Goal: Information Seeking & Learning: Learn about a topic

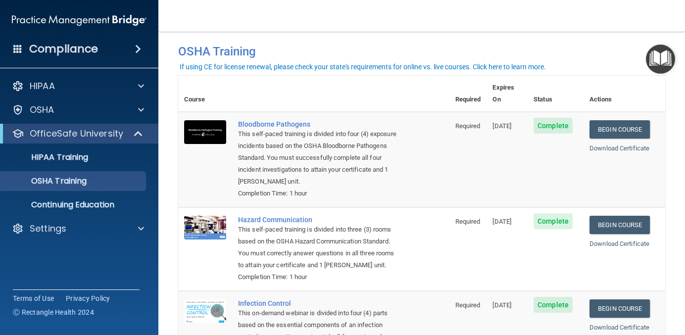
scroll to position [16, 0]
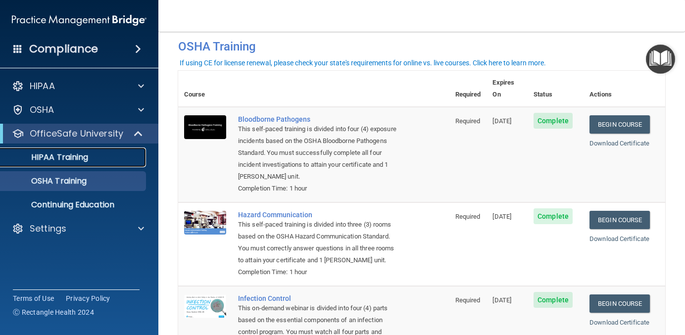
click at [64, 159] on p "HIPAA Training" at bounding box center [47, 157] width 82 height 10
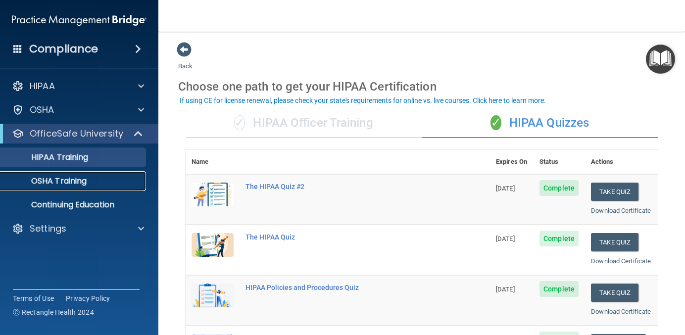
click at [92, 185] on div "OSHA Training" at bounding box center [73, 181] width 135 height 10
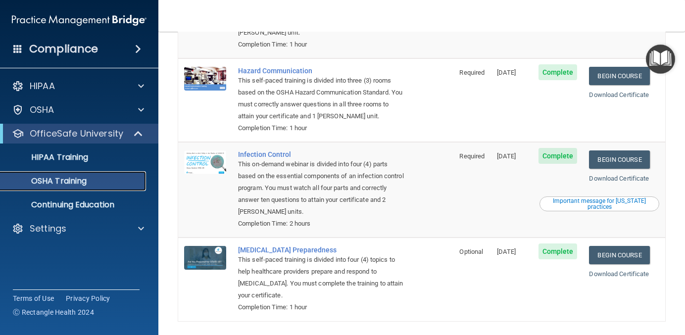
scroll to position [186, 0]
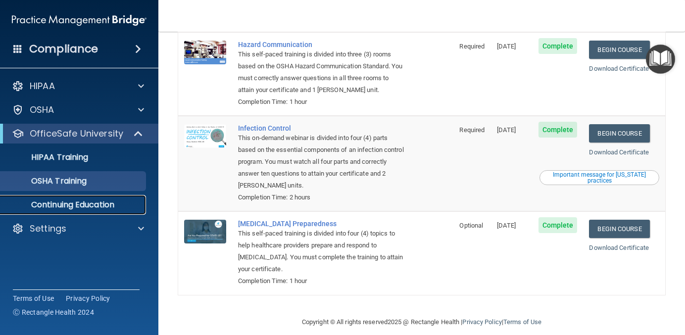
click at [78, 205] on p "Continuing Education" at bounding box center [73, 205] width 135 height 10
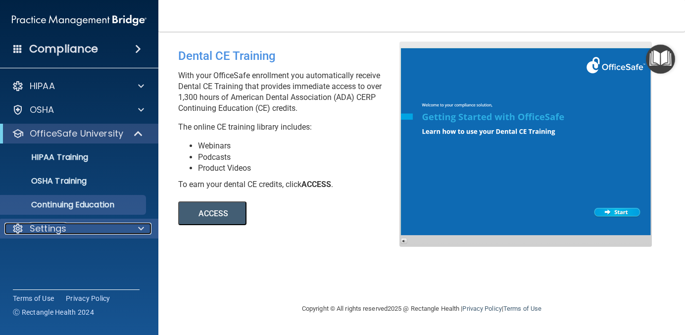
click at [63, 229] on p "Settings" at bounding box center [48, 229] width 37 height 12
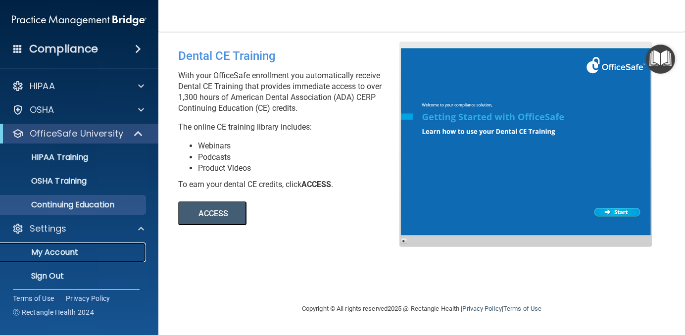
click at [53, 257] on p "My Account" at bounding box center [73, 252] width 135 height 10
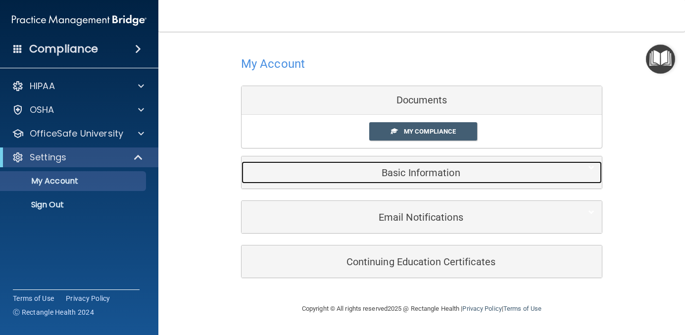
click at [305, 174] on h5 "Basic Information" at bounding box center [406, 172] width 315 height 11
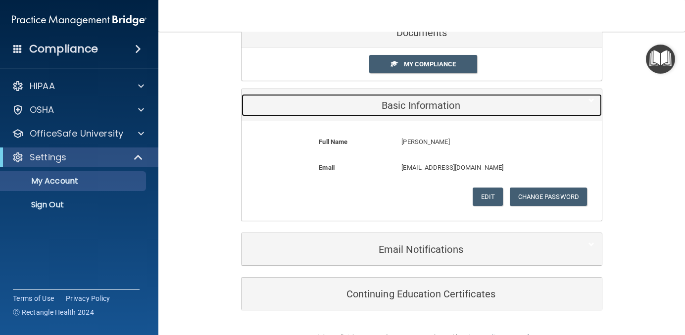
scroll to position [94, 0]
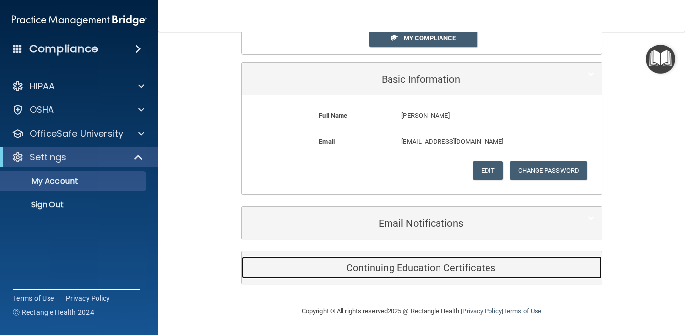
click at [330, 268] on h5 "Continuing Education Certificates" at bounding box center [406, 267] width 315 height 11
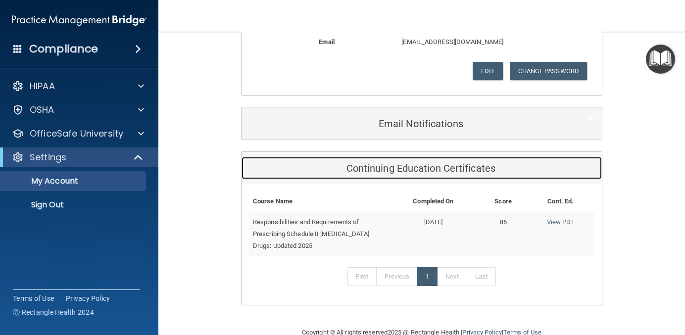
scroll to position [214, 0]
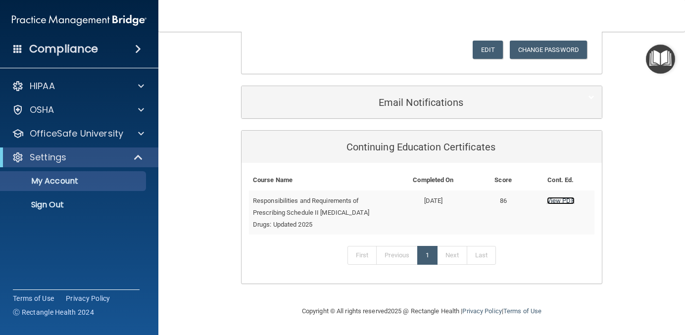
click at [557, 201] on link "View PDF" at bounding box center [561, 200] width 28 height 7
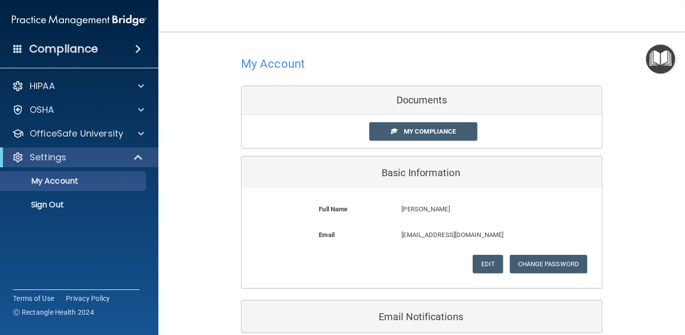
click at [47, 49] on h4 "Compliance" at bounding box center [63, 49] width 69 height 14
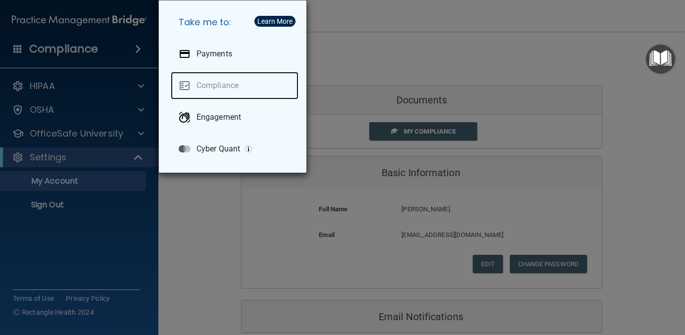
click at [208, 86] on link "Compliance" at bounding box center [235, 86] width 128 height 28
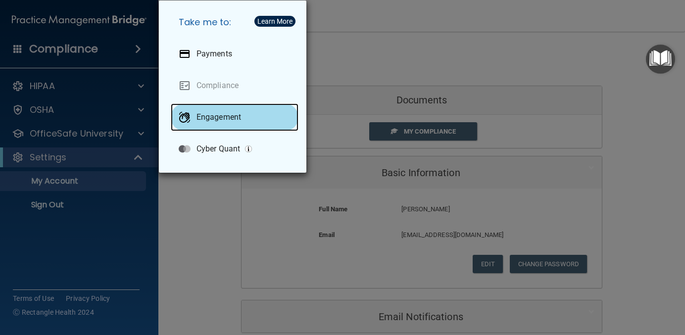
click at [215, 121] on p "Engagement" at bounding box center [218, 117] width 45 height 10
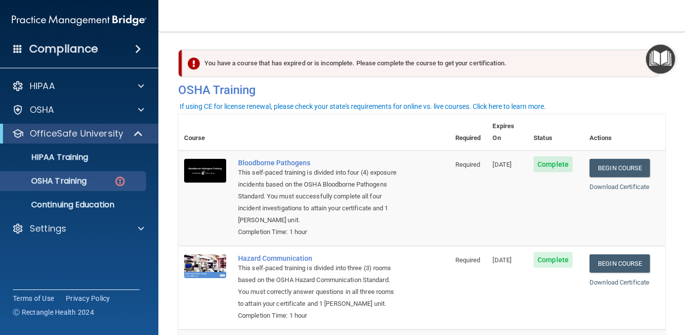
click at [658, 64] on img "Open Resource Center" at bounding box center [660, 59] width 29 height 29
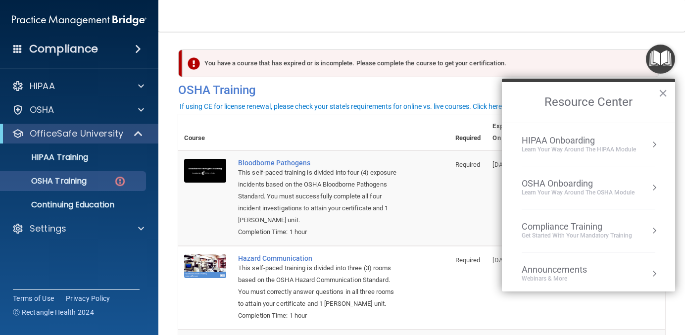
click at [433, 192] on td "Bloodborne Pathogens This self-paced training is divided into four (4) exposure…" at bounding box center [340, 197] width 217 height 95
click at [375, 71] on div "You have a course that has expired or is incomplete. Please complete the course…" at bounding box center [420, 63] width 477 height 28
click at [662, 94] on button "×" at bounding box center [662, 93] width 9 height 16
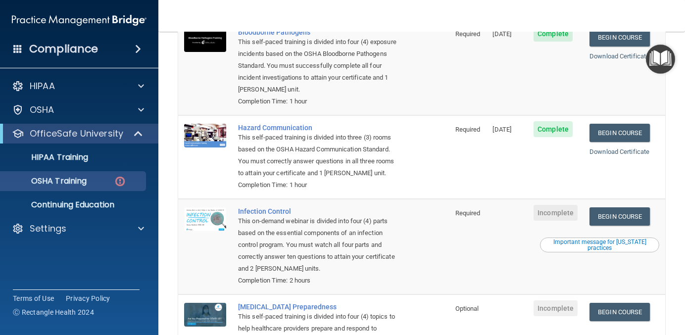
scroll to position [129, 0]
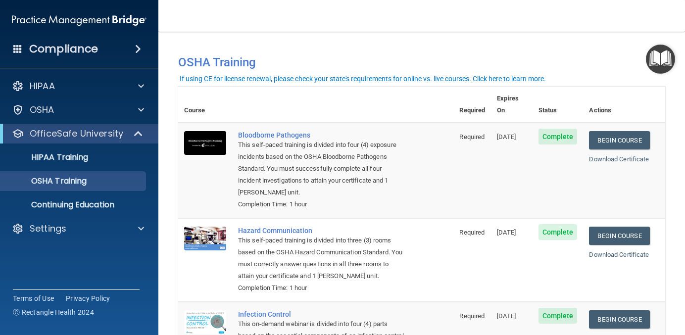
click at [47, 46] on h4 "Compliance" at bounding box center [63, 49] width 69 height 14
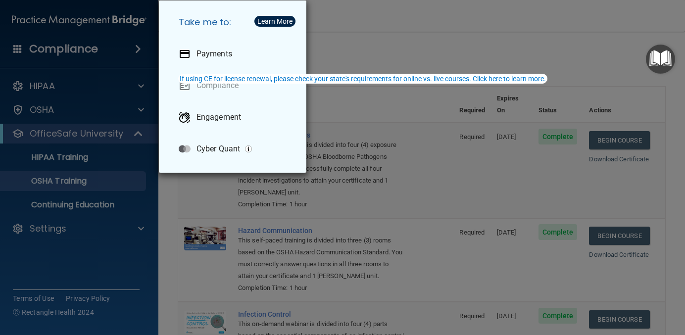
click at [47, 46] on div "Take me to: Payments Compliance Engagement Cyber Quant" at bounding box center [342, 167] width 685 height 335
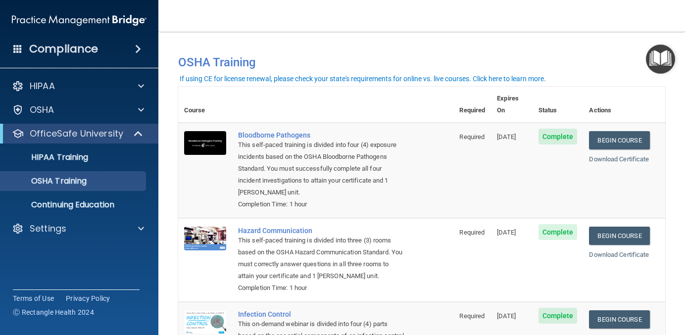
click at [137, 46] on span at bounding box center [138, 49] width 6 height 12
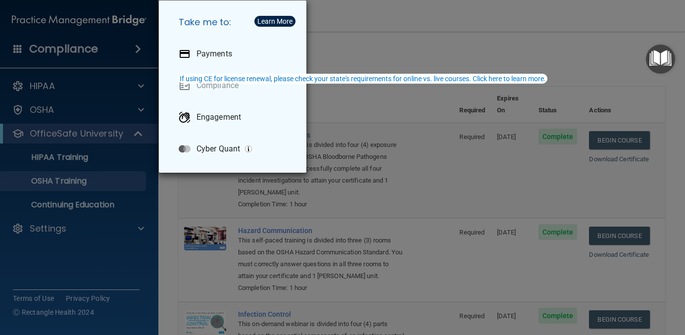
click at [137, 46] on div "Take me to: Payments Compliance Engagement Cyber Quant" at bounding box center [342, 167] width 685 height 335
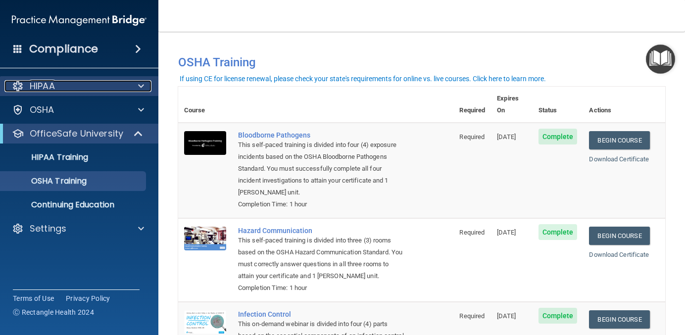
click at [27, 89] on div "HIPAA" at bounding box center [65, 86] width 123 height 12
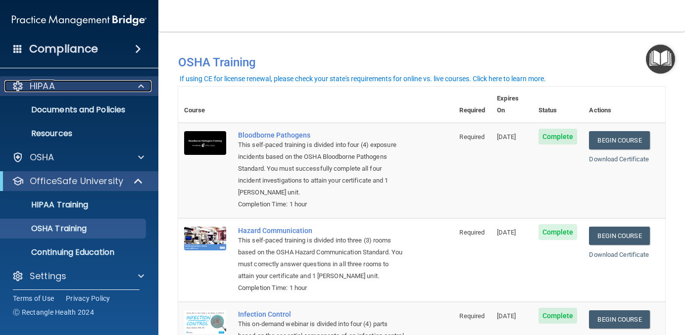
click at [27, 88] on div "HIPAA" at bounding box center [65, 86] width 123 height 12
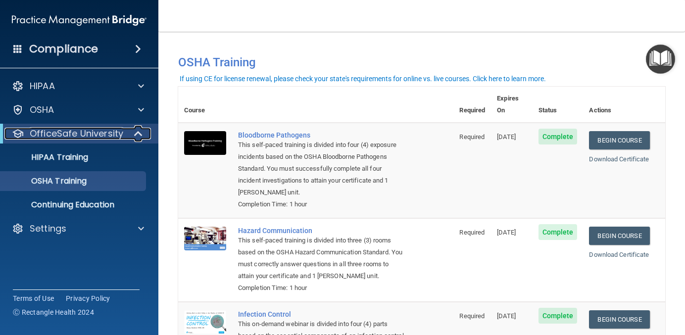
click at [50, 135] on p "OfficeSafe University" at bounding box center [77, 134] width 94 height 12
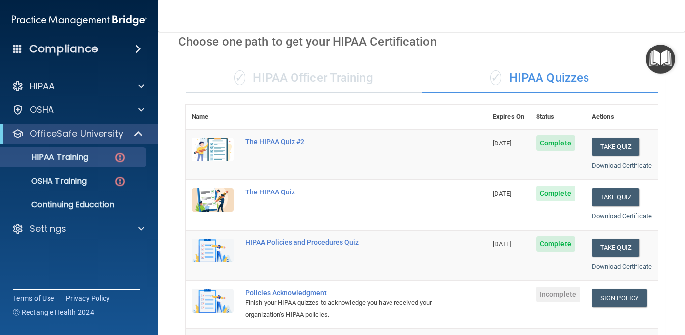
scroll to position [44, 0]
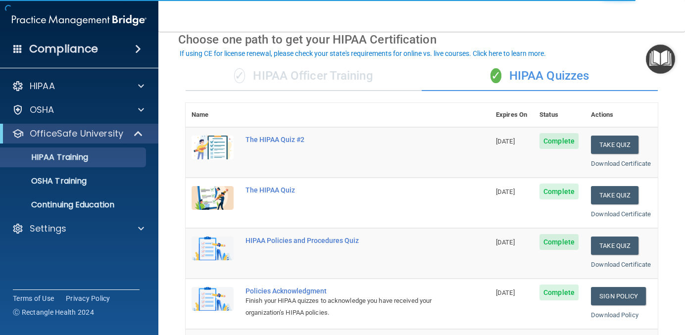
scroll to position [56, 0]
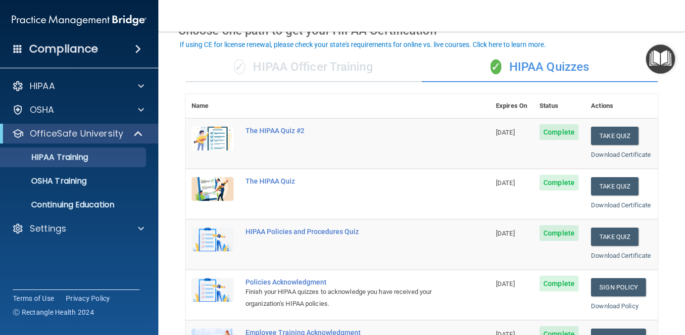
click at [323, 70] on div "✓ HIPAA Officer Training" at bounding box center [304, 67] width 236 height 30
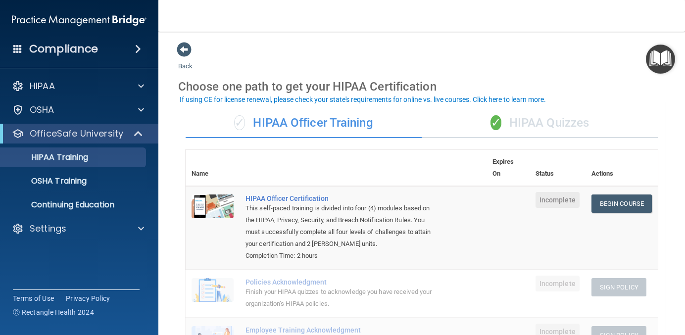
scroll to position [5, 0]
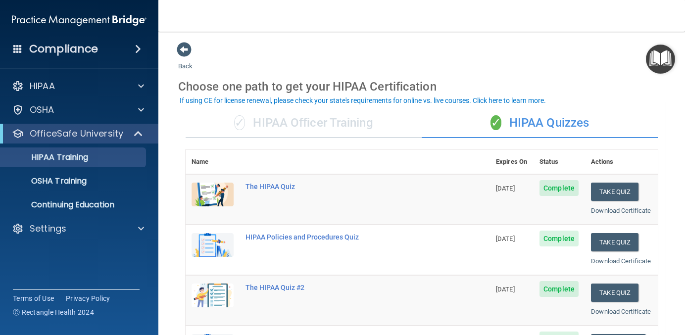
click at [305, 123] on div "✓ HIPAA Officer Training" at bounding box center [304, 123] width 236 height 30
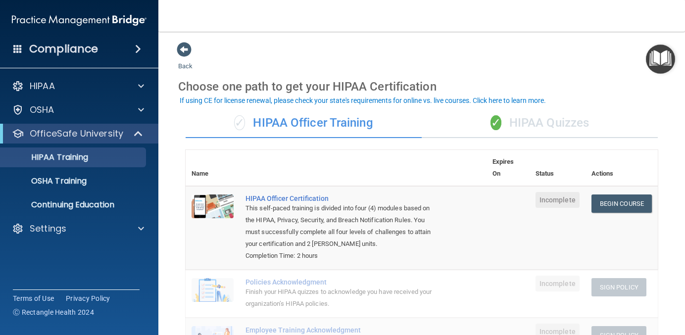
click at [523, 129] on div "✓ HIPAA Quizzes" at bounding box center [540, 123] width 236 height 30
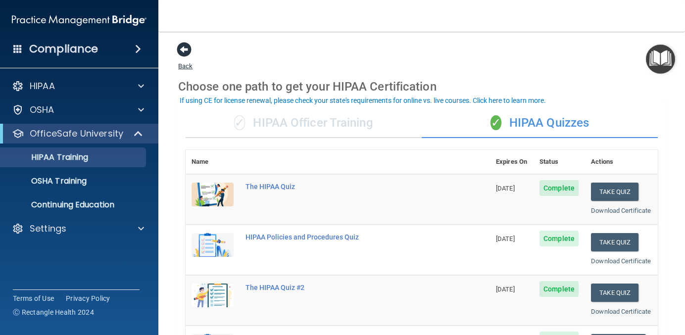
click at [183, 52] on span at bounding box center [184, 49] width 15 height 15
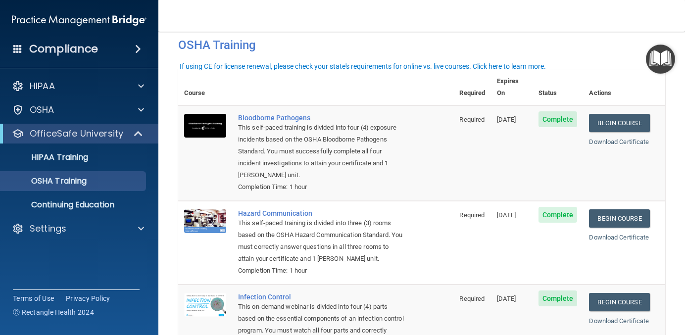
scroll to position [5, 0]
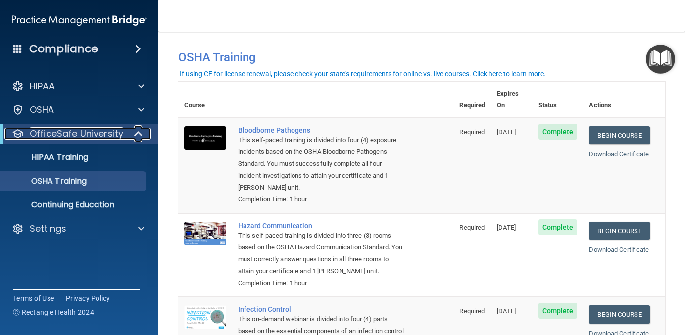
click at [66, 139] on p "OfficeSafe University" at bounding box center [77, 134] width 94 height 12
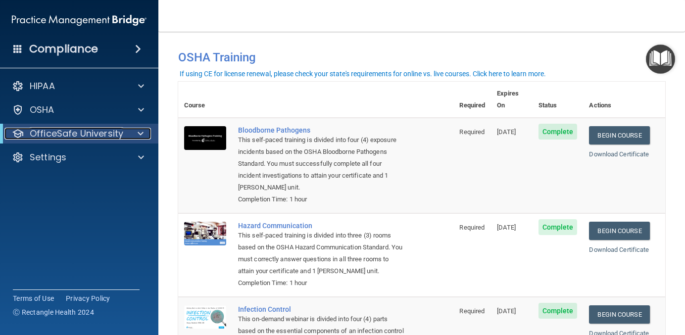
click at [66, 139] on p "OfficeSafe University" at bounding box center [77, 134] width 94 height 12
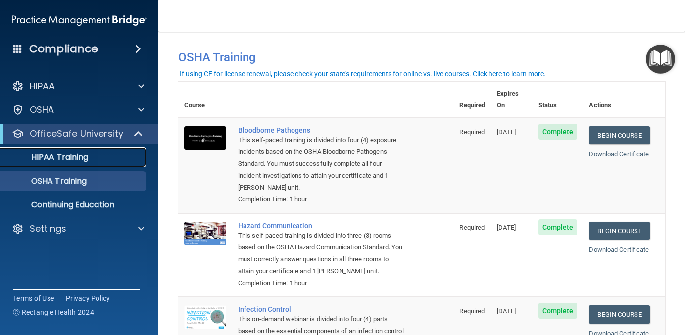
click at [57, 153] on p "HIPAA Training" at bounding box center [47, 157] width 82 height 10
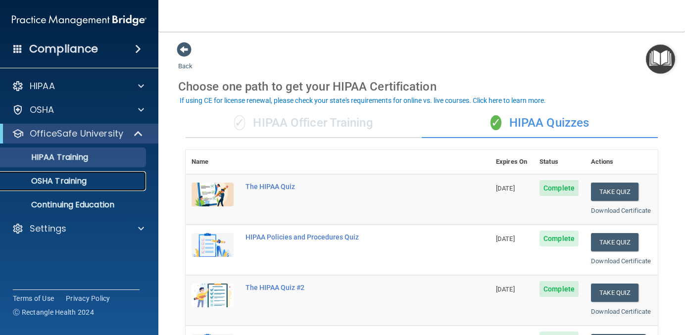
click at [90, 177] on div "OSHA Training" at bounding box center [73, 181] width 135 height 10
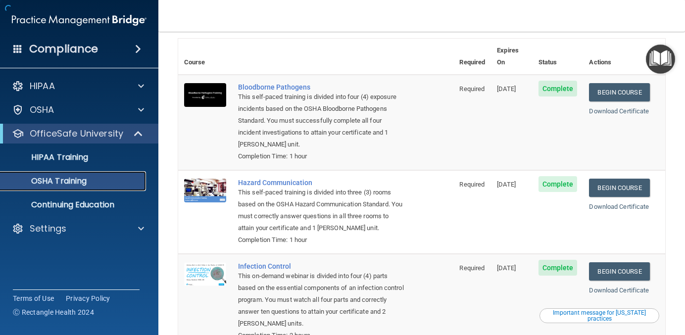
scroll to position [186, 0]
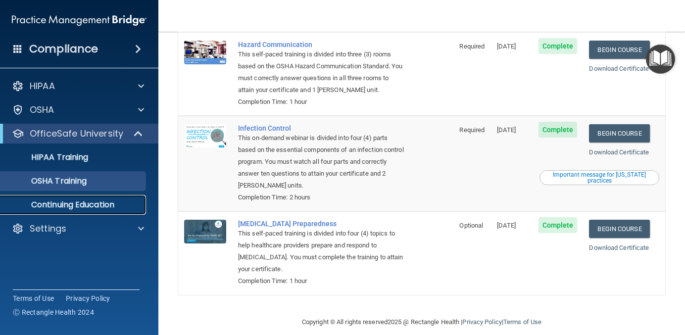
click at [44, 205] on p "Continuing Education" at bounding box center [73, 205] width 135 height 10
